Goal: Information Seeking & Learning: Learn about a topic

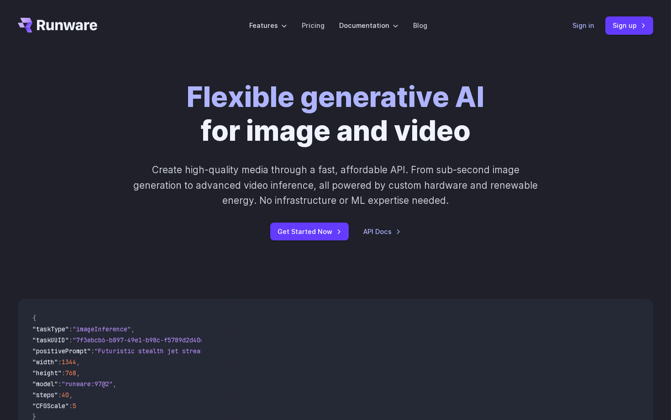
click at [583, 21] on link "Sign in" at bounding box center [584, 25] width 22 height 11
click at [587, 27] on link "Sign in" at bounding box center [584, 25] width 22 height 11
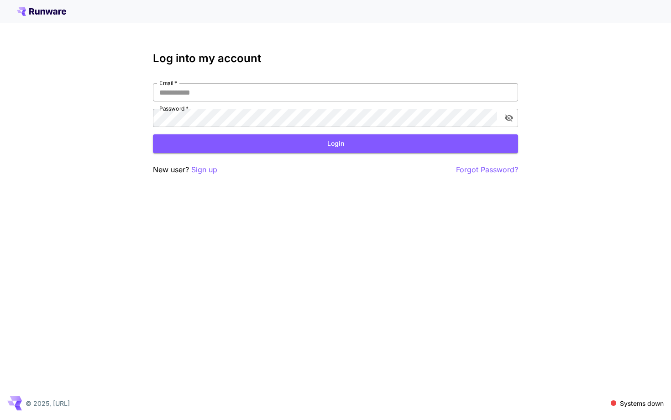
click at [253, 88] on input "Email   *" at bounding box center [335, 92] width 365 height 18
type input "**********"
click at [316, 147] on button "Login" at bounding box center [335, 143] width 365 height 19
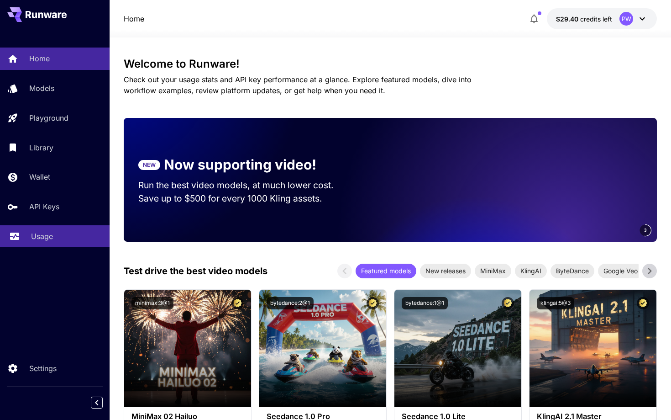
click at [40, 241] on p "Usage" at bounding box center [42, 236] width 22 height 11
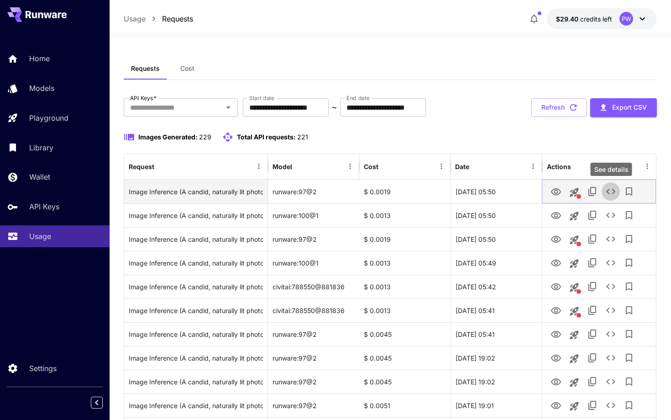
click at [608, 192] on icon "See details" at bounding box center [610, 191] width 9 height 5
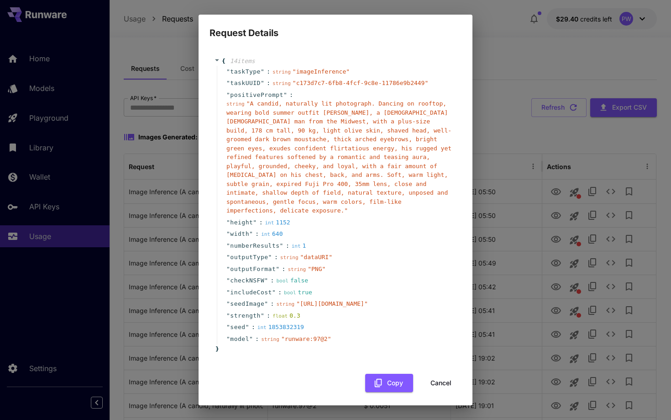
click at [447, 382] on button "Cancel" at bounding box center [441, 383] width 41 height 19
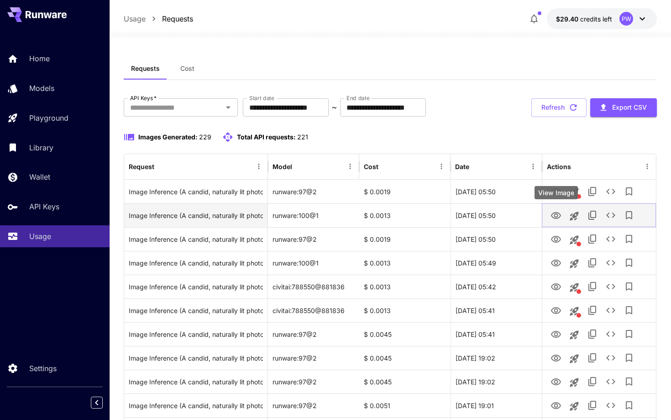
click at [554, 214] on icon "View Image" at bounding box center [556, 215] width 11 height 11
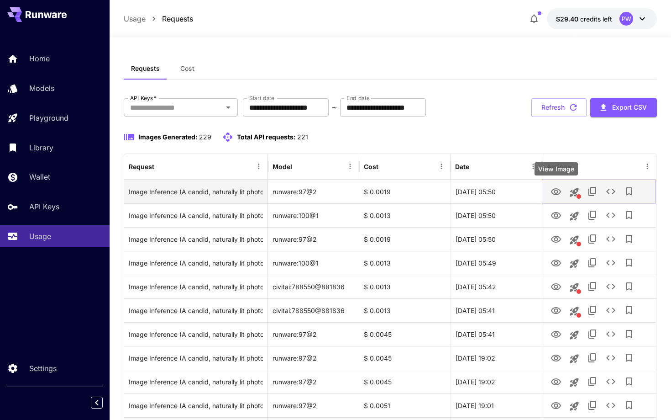
click at [557, 193] on icon "View Image" at bounding box center [556, 191] width 10 height 7
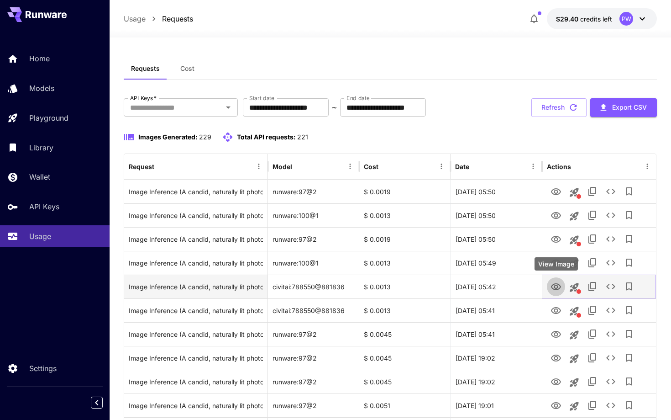
click at [556, 289] on icon "View Image" at bounding box center [556, 286] width 10 height 7
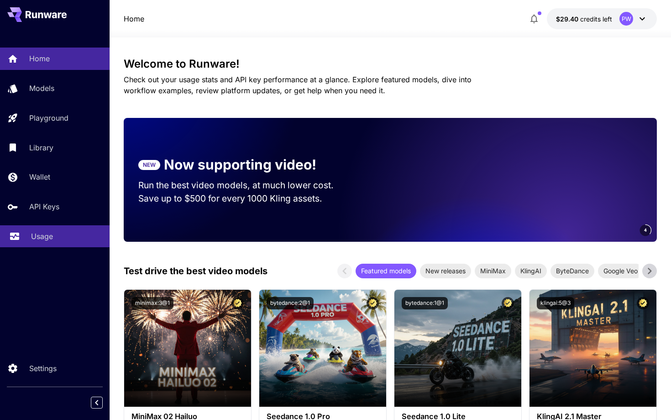
click at [37, 234] on p "Usage" at bounding box center [42, 236] width 22 height 11
